Goal: Browse casually: Explore the website without a specific task or goal

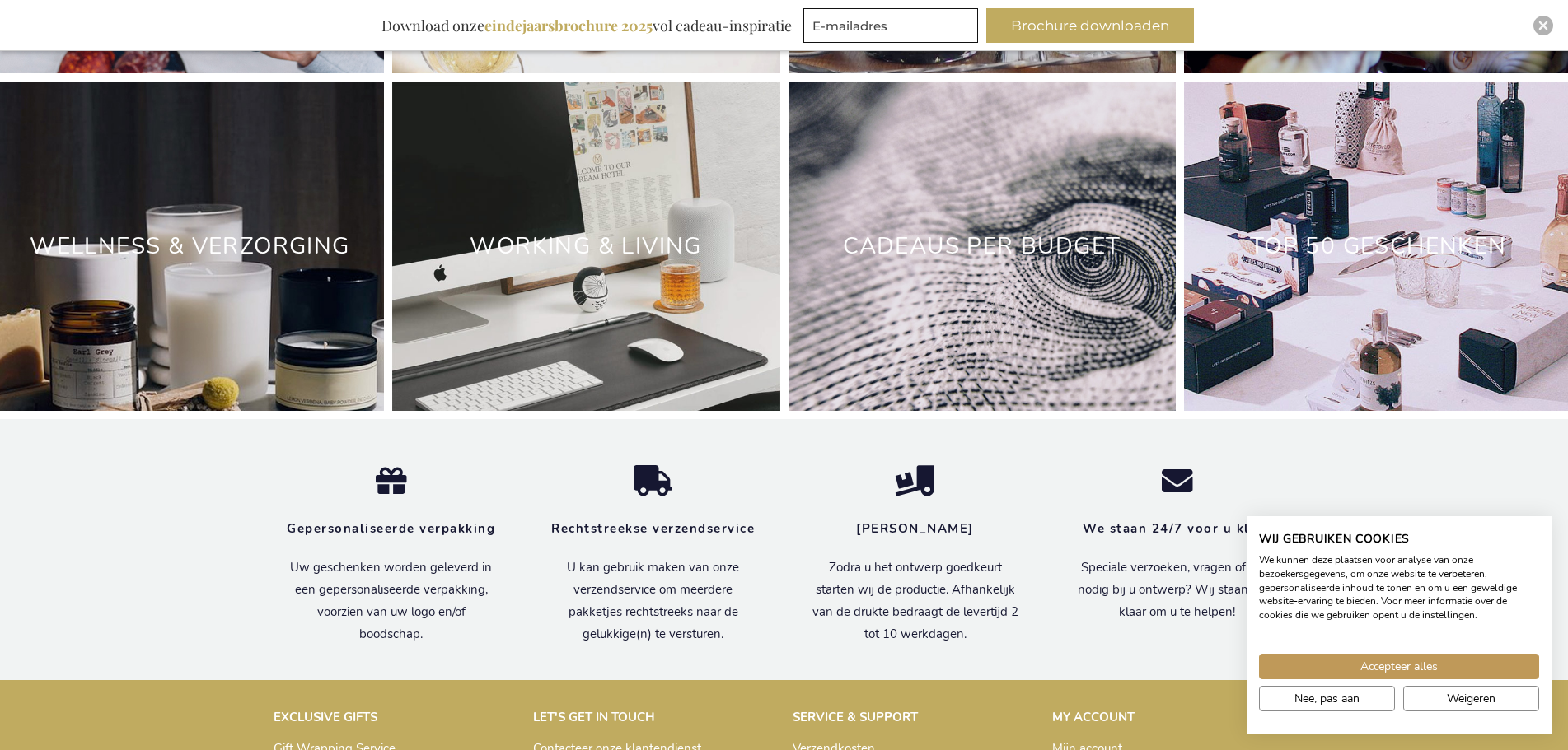
scroll to position [5158, 0]
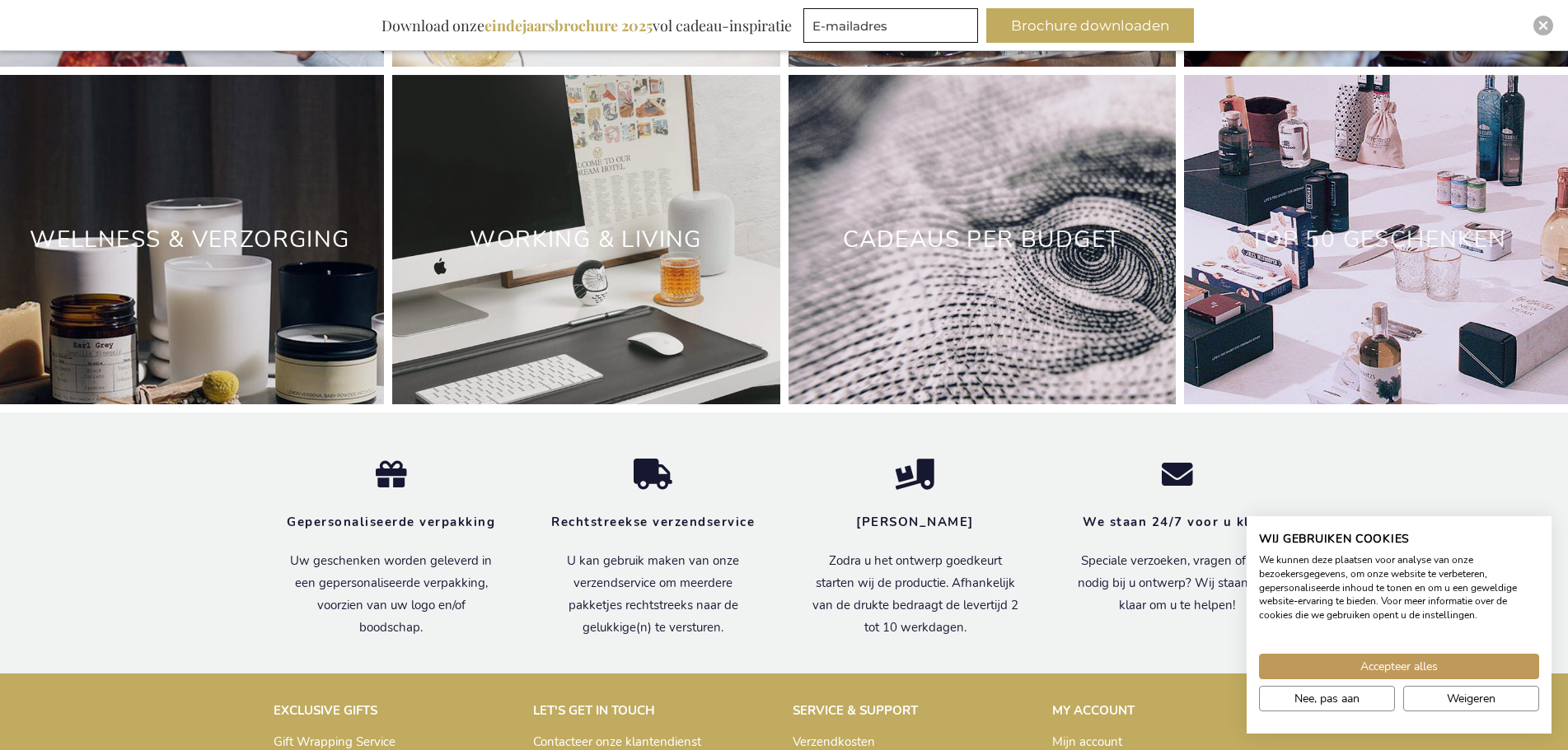
click at [1292, 256] on link "TOP 50 GESCHENKEN" at bounding box center [1378, 240] width 257 height 31
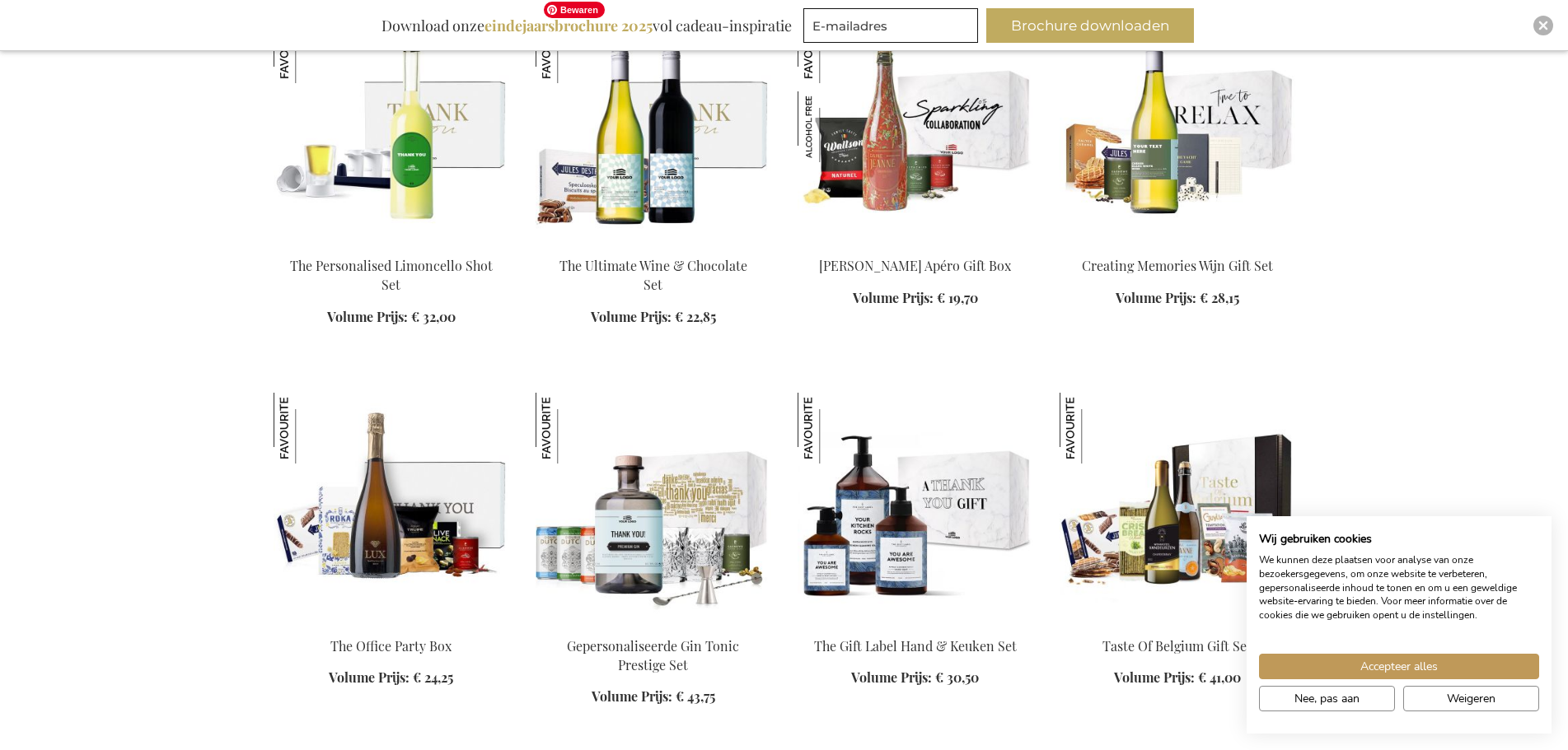
scroll to position [1565, 0]
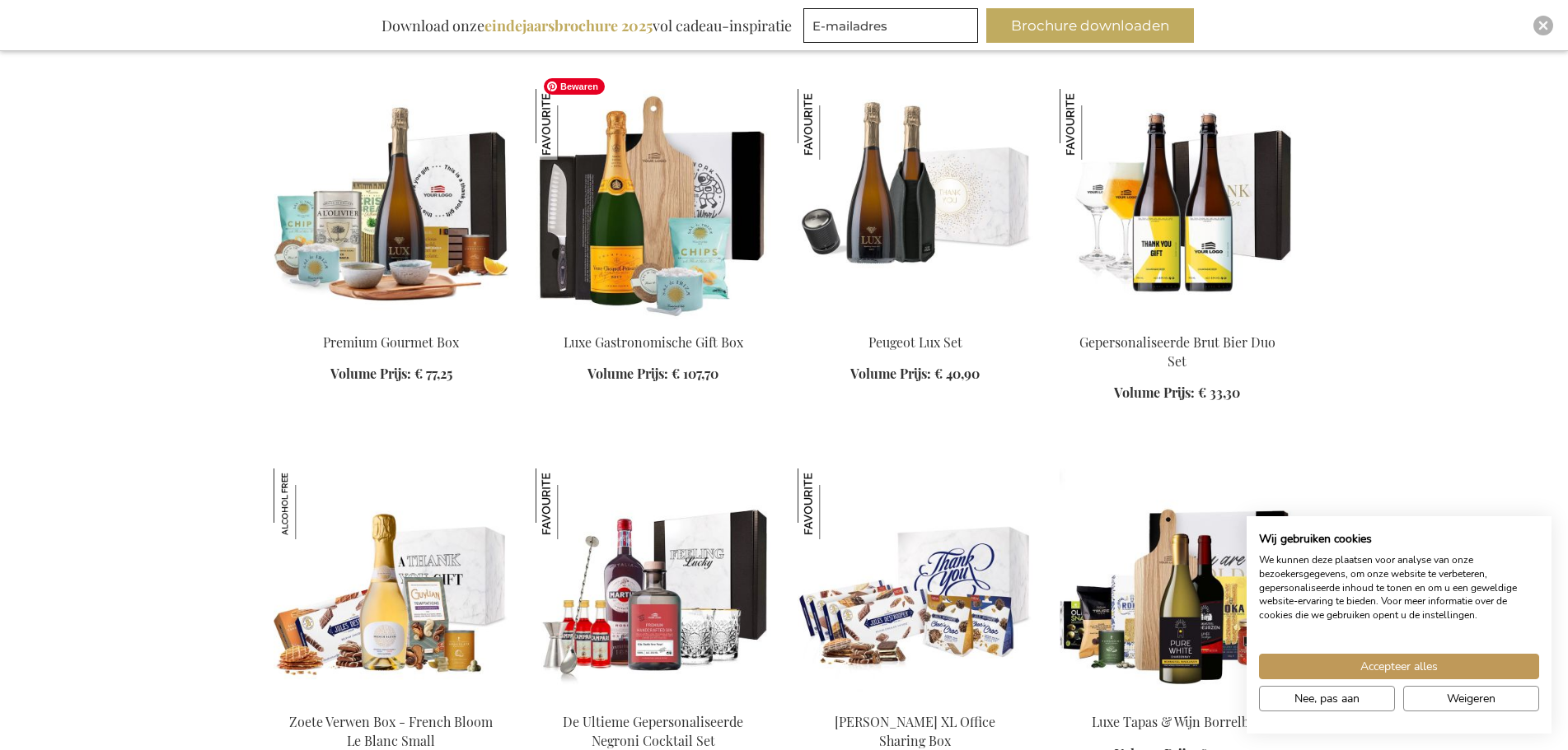
scroll to position [2553, 0]
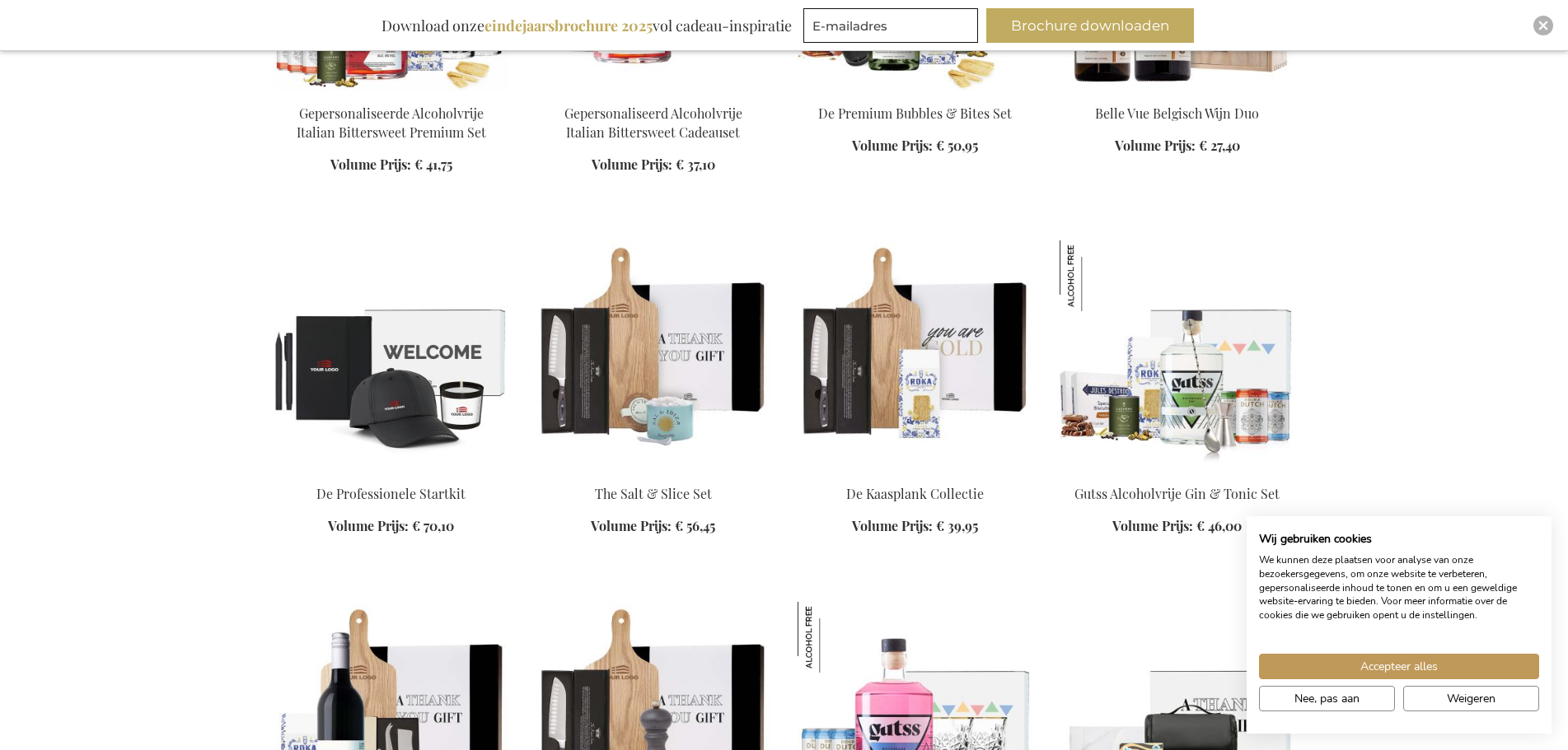
scroll to position [3542, 0]
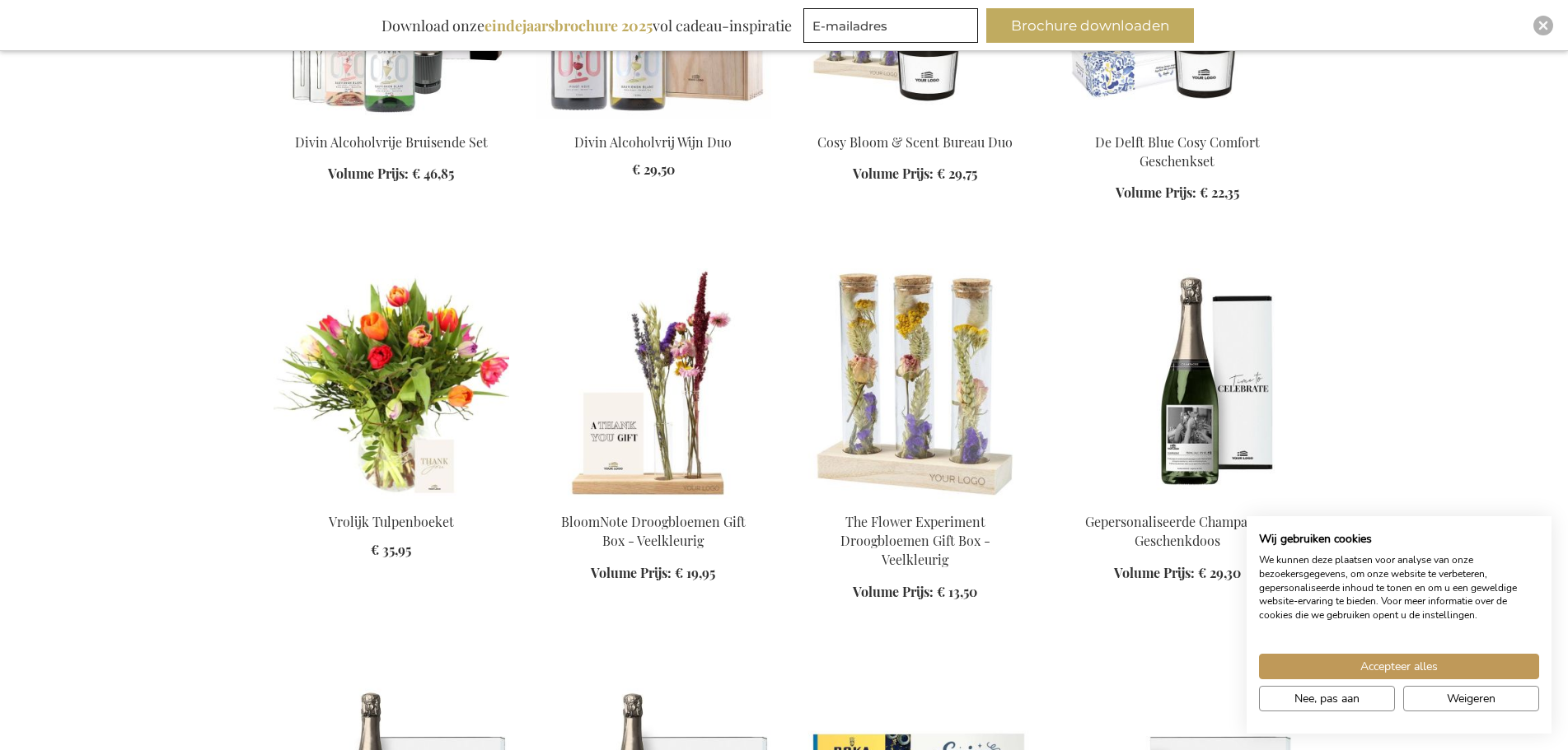
scroll to position [5024, 0]
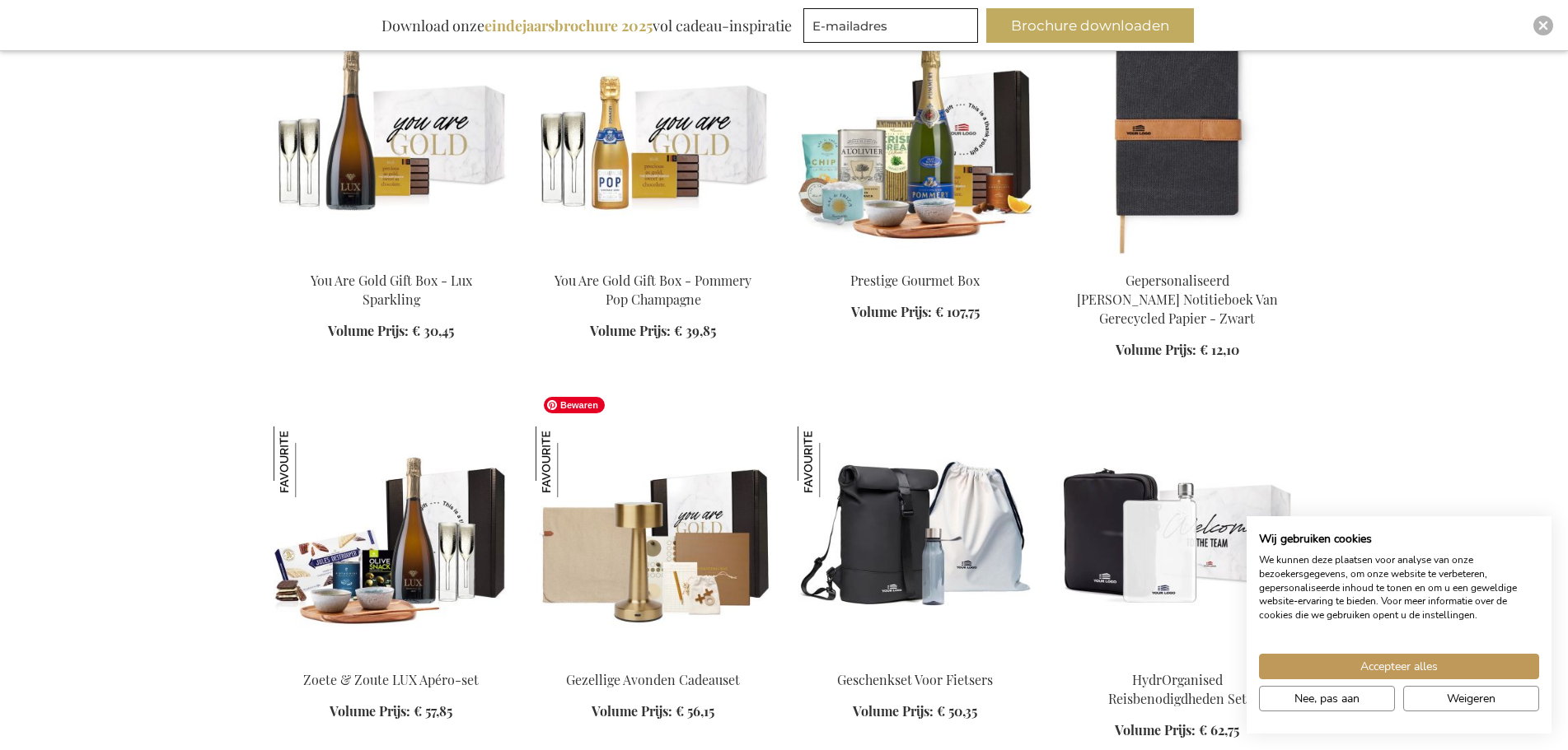
scroll to position [6424, 0]
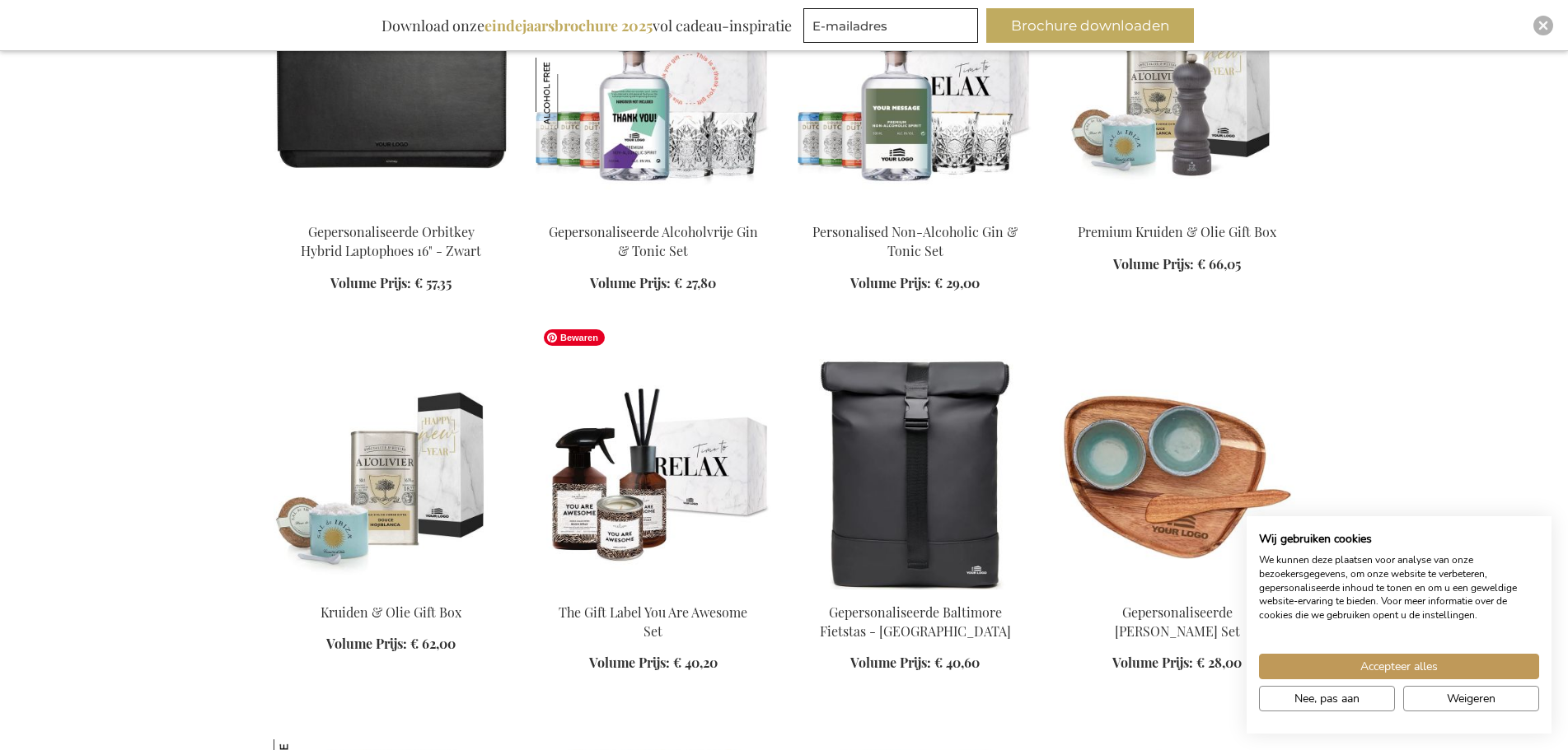
scroll to position [8484, 0]
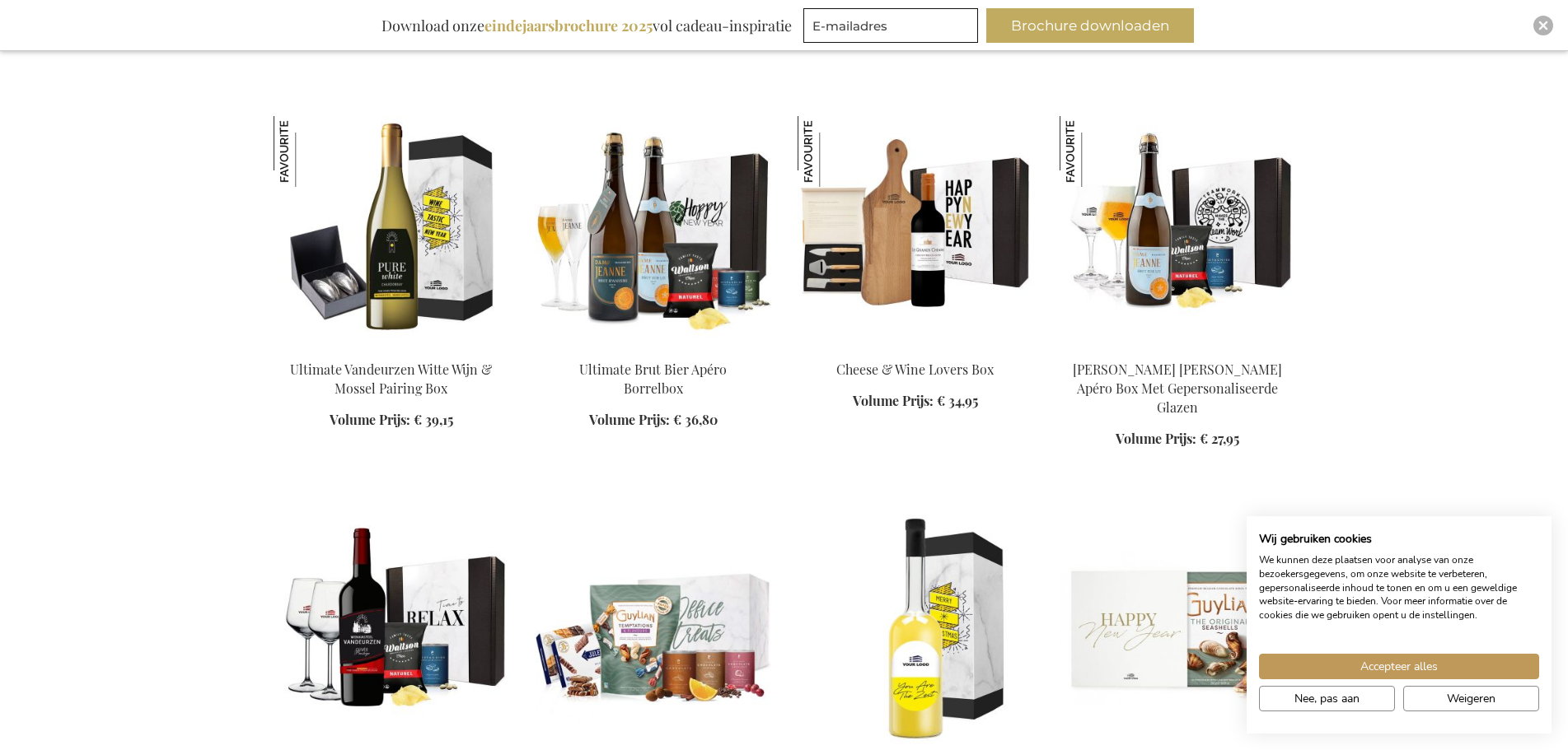
scroll to position [11613, 0]
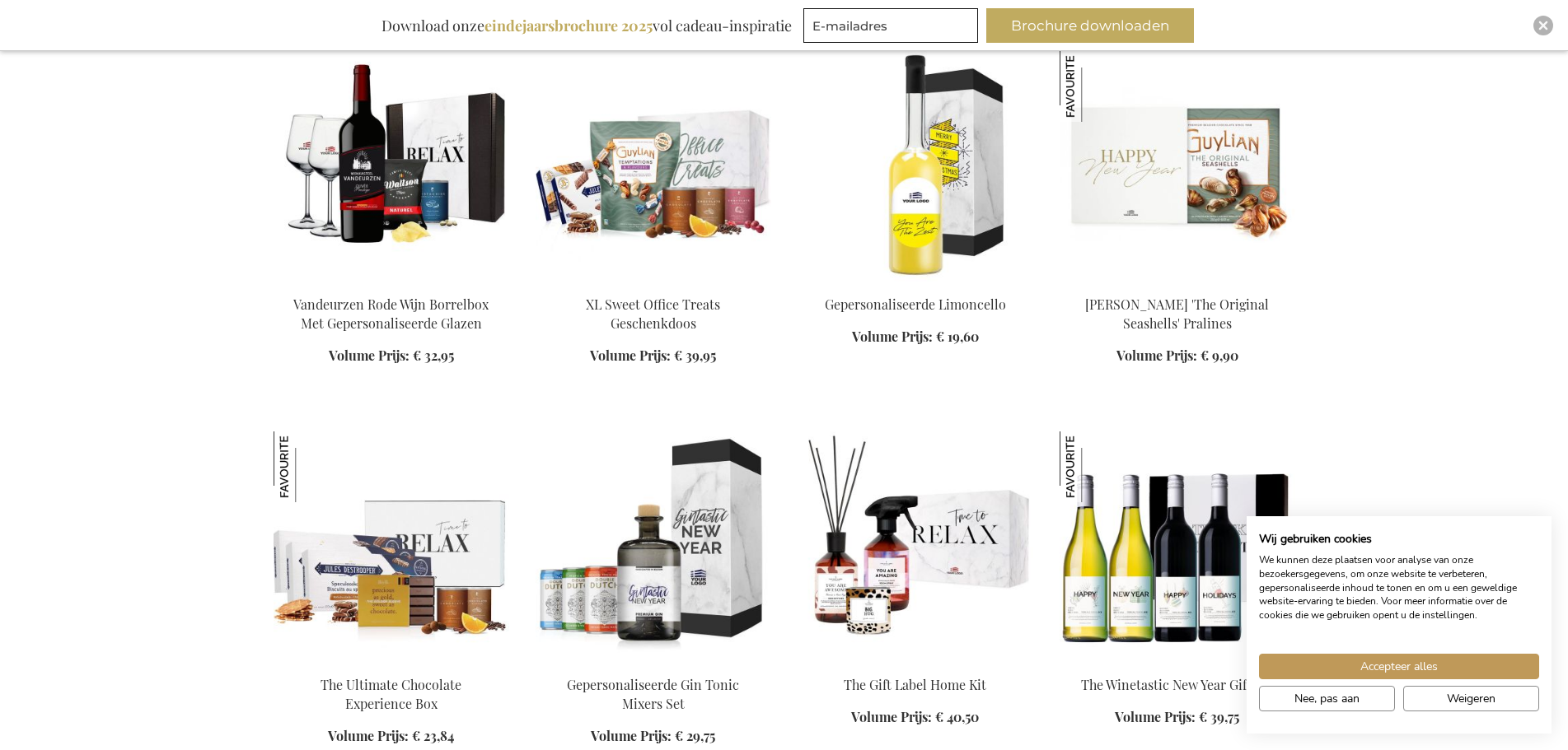
scroll to position [12107, 0]
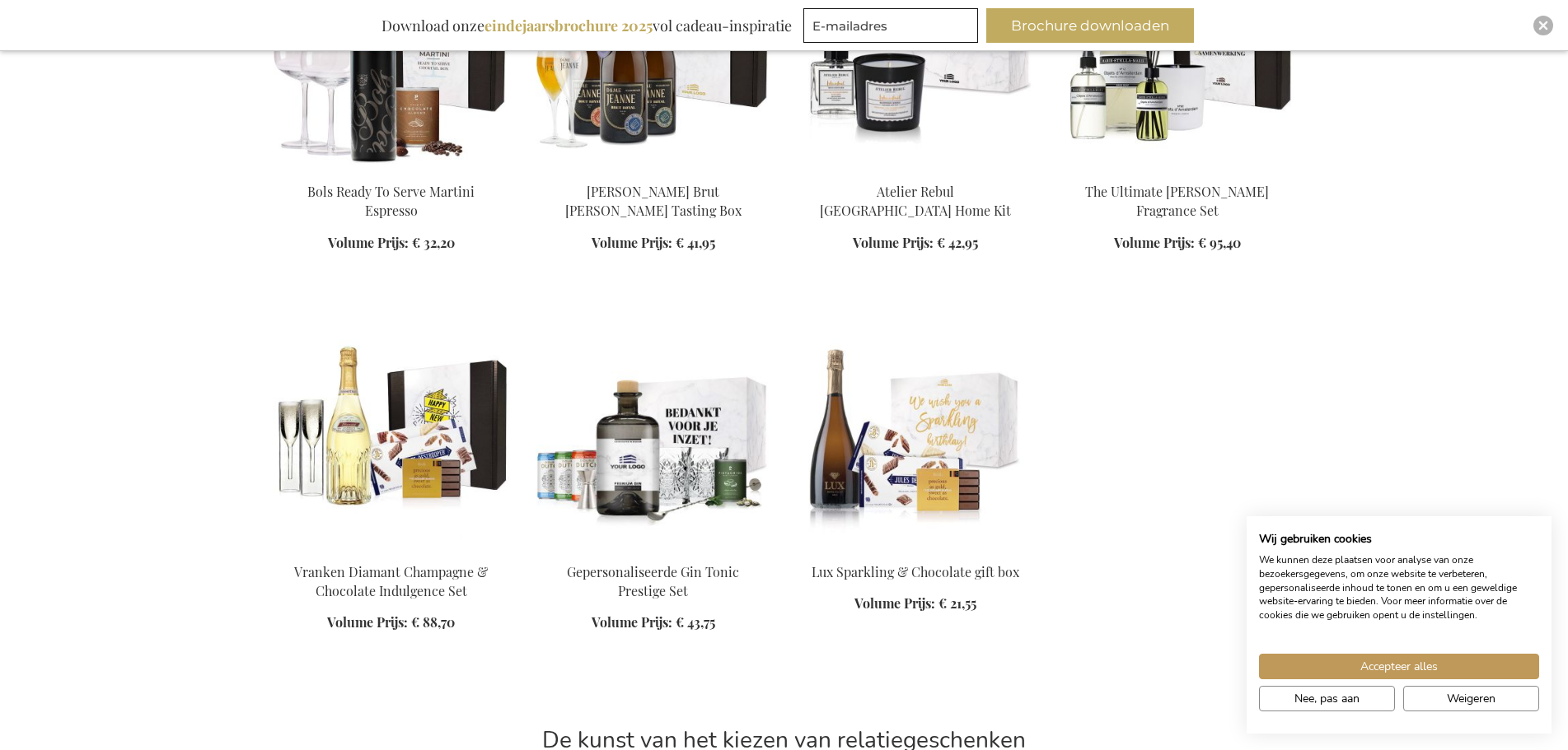
scroll to position [12932, 0]
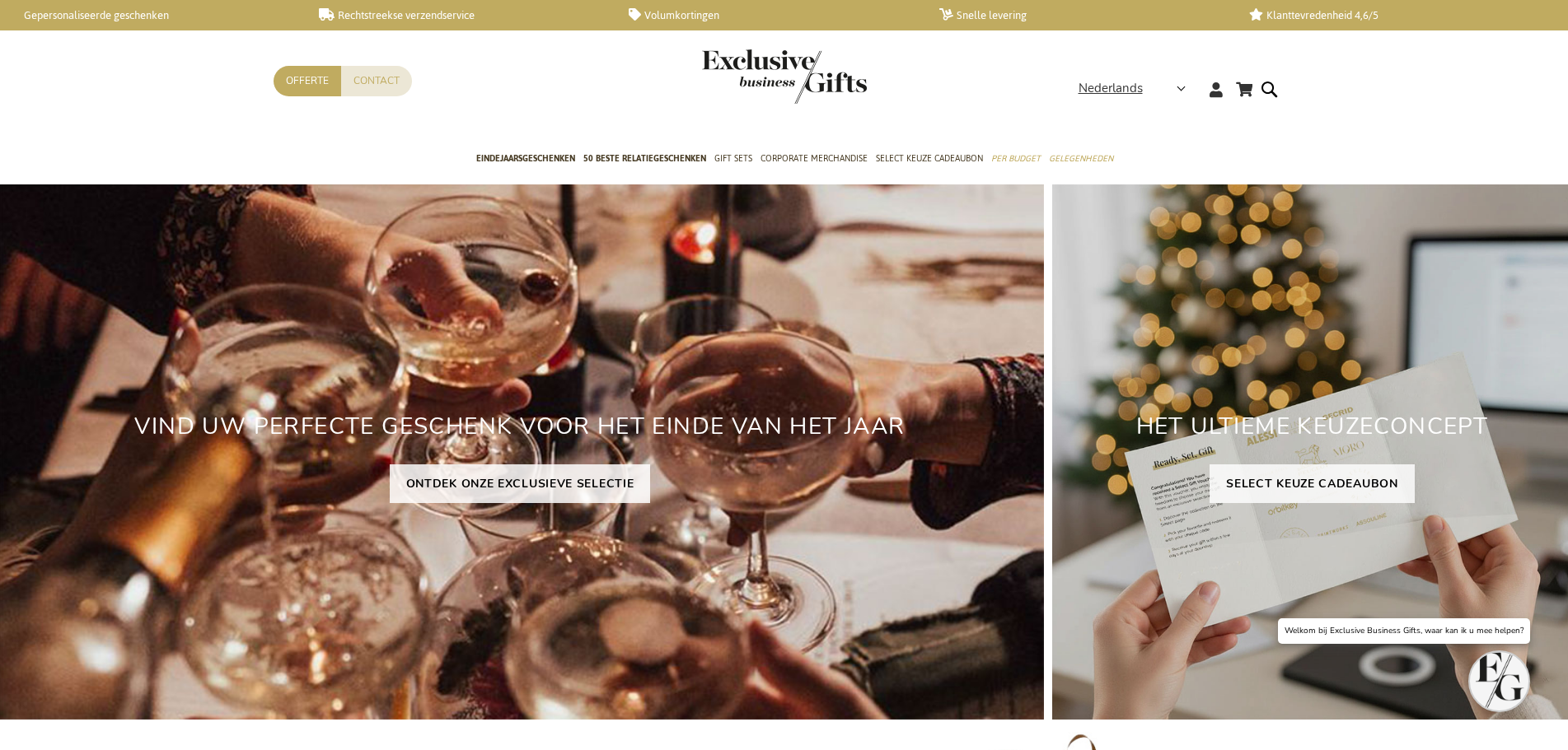
scroll to position [5106, 0]
